Goal: Task Accomplishment & Management: Manage account settings

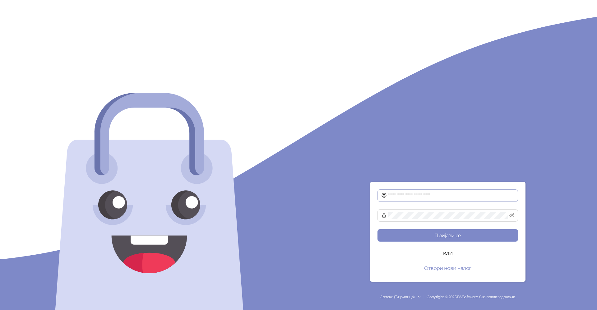
click at [387, 195] on span at bounding box center [447, 195] width 141 height 12
type input "**********"
click at [511, 216] on icon "eye-invisible" at bounding box center [511, 215] width 1 height 1
click at [446, 235] on button "Пријави се" at bounding box center [447, 235] width 141 height 12
